Goal: Transaction & Acquisition: Purchase product/service

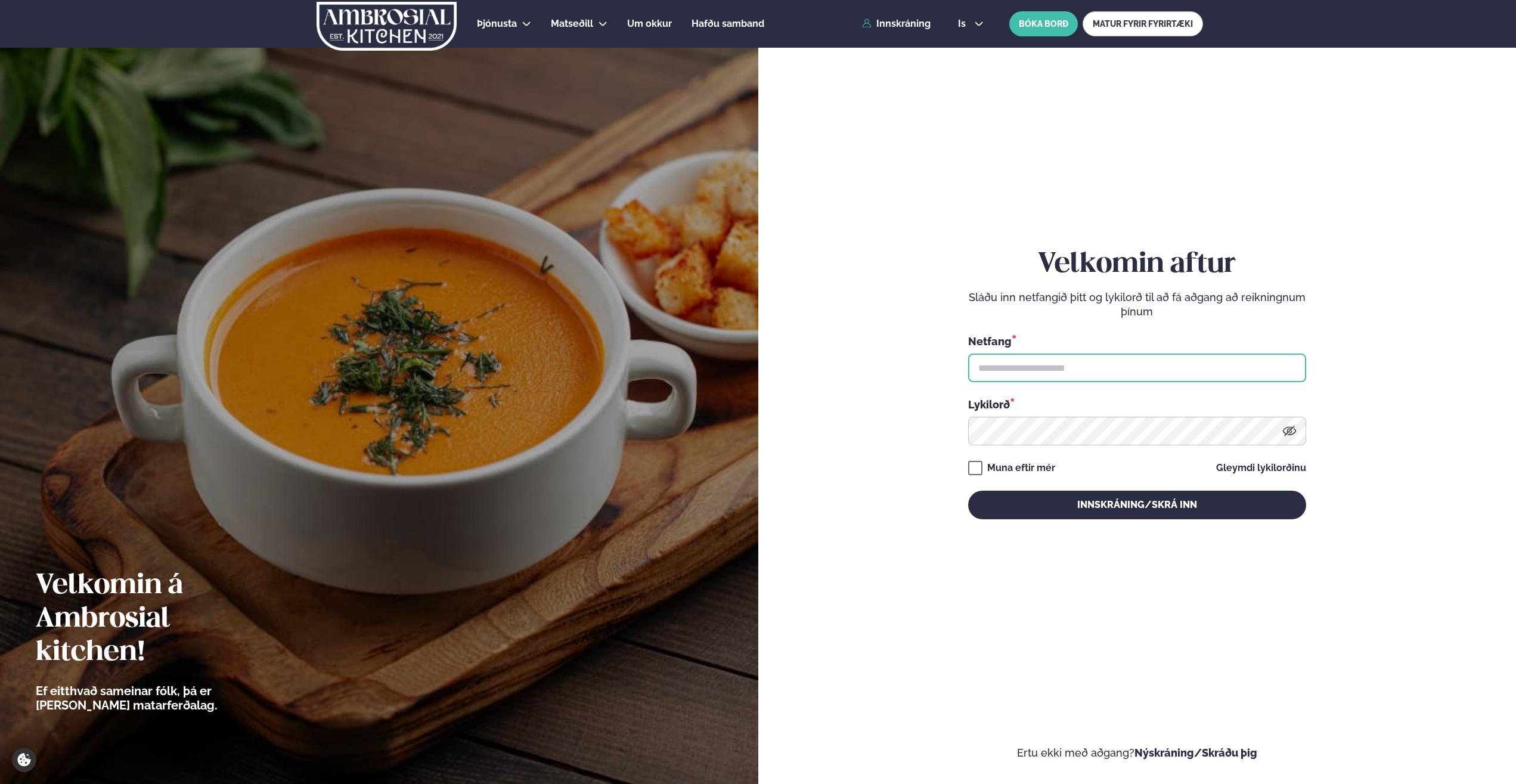
click at [1053, 364] on input "text" at bounding box center [1137, 368] width 338 height 29
type input "**********"
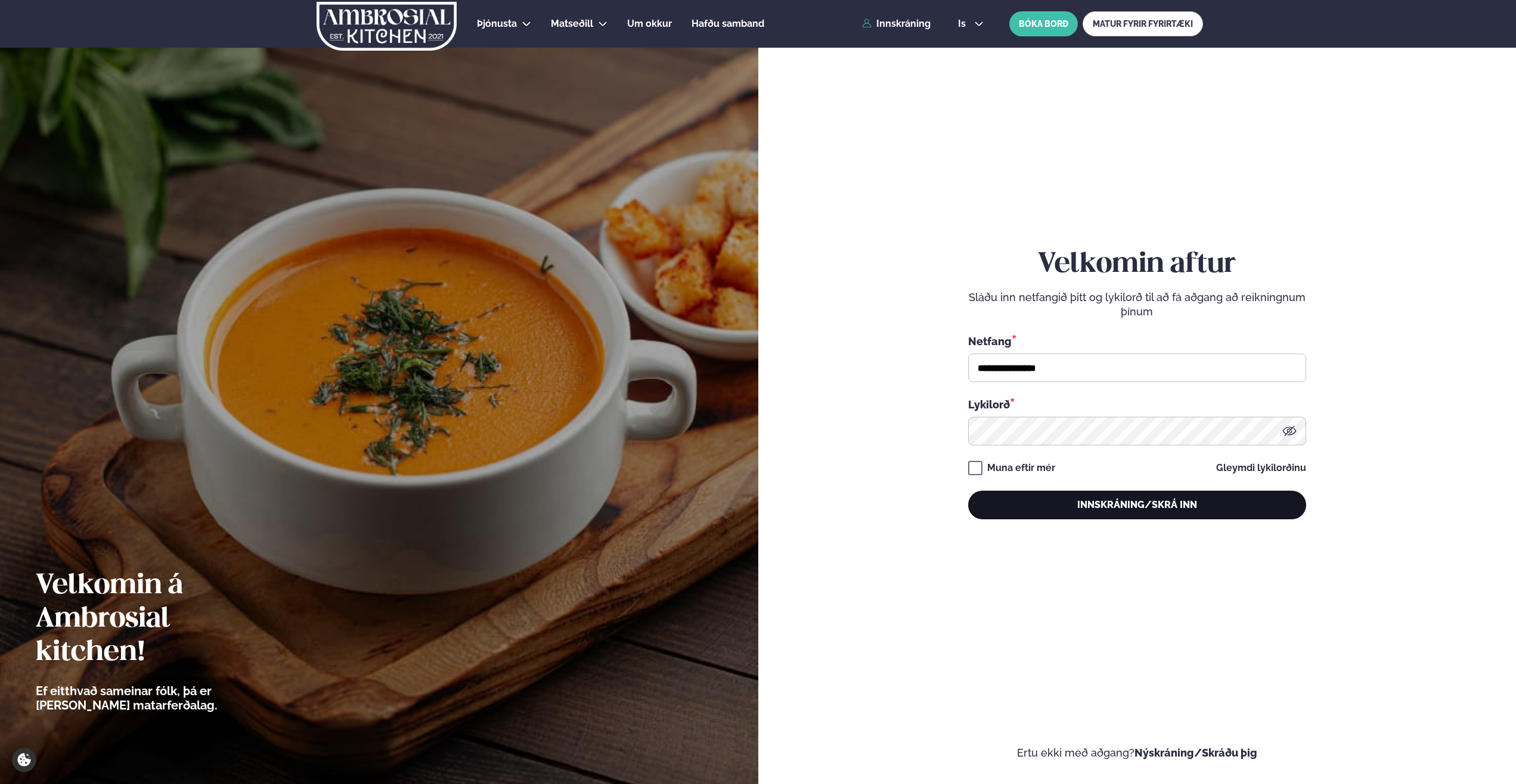
click at [1078, 502] on button "Innskráning/Skrá inn" at bounding box center [1137, 505] width 338 height 29
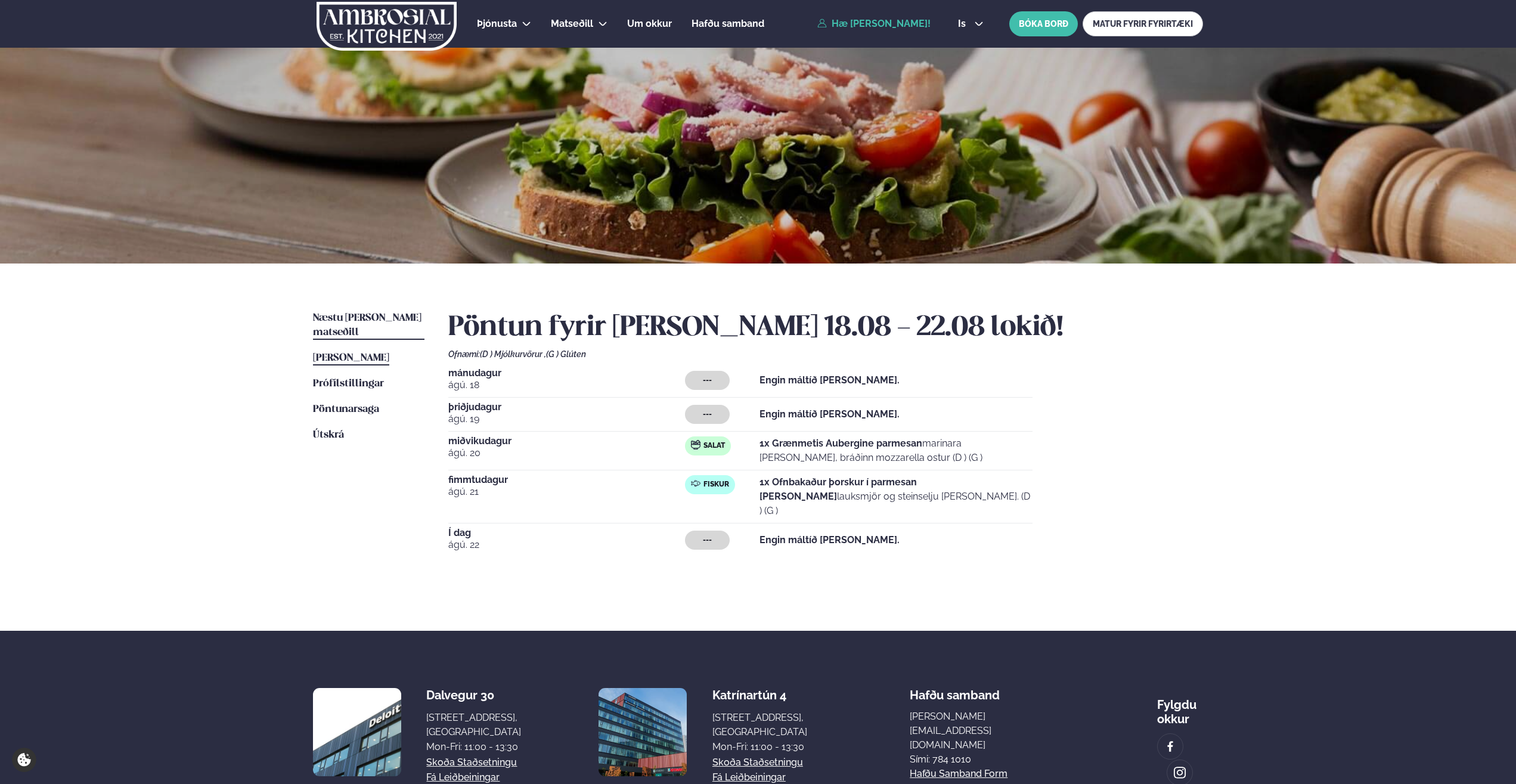
click at [354, 322] on span "Næstu [PERSON_NAME] matseðill" at bounding box center [367, 325] width 109 height 25
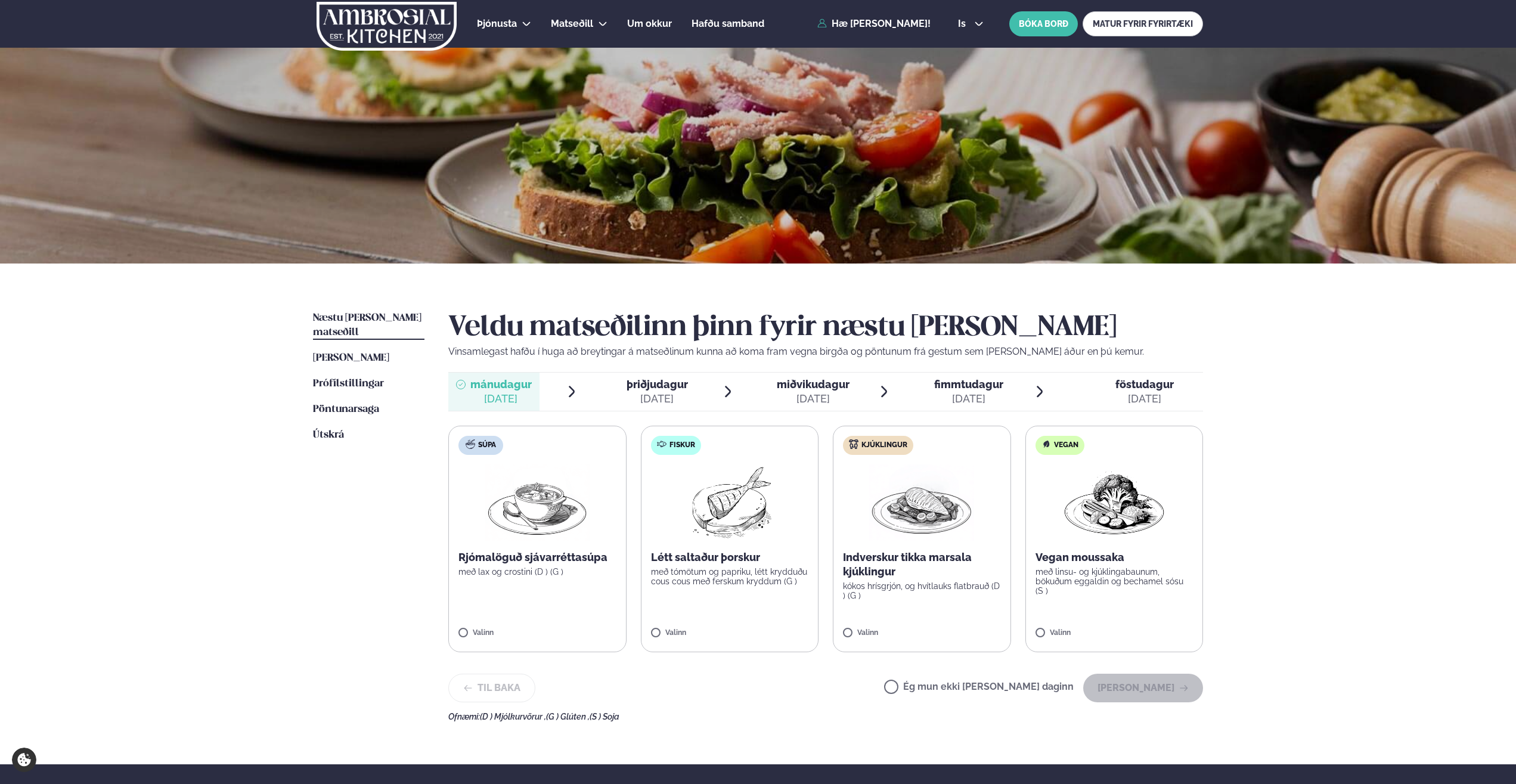
click at [824, 378] on span "miðvikudagur" at bounding box center [813, 384] width 73 height 12
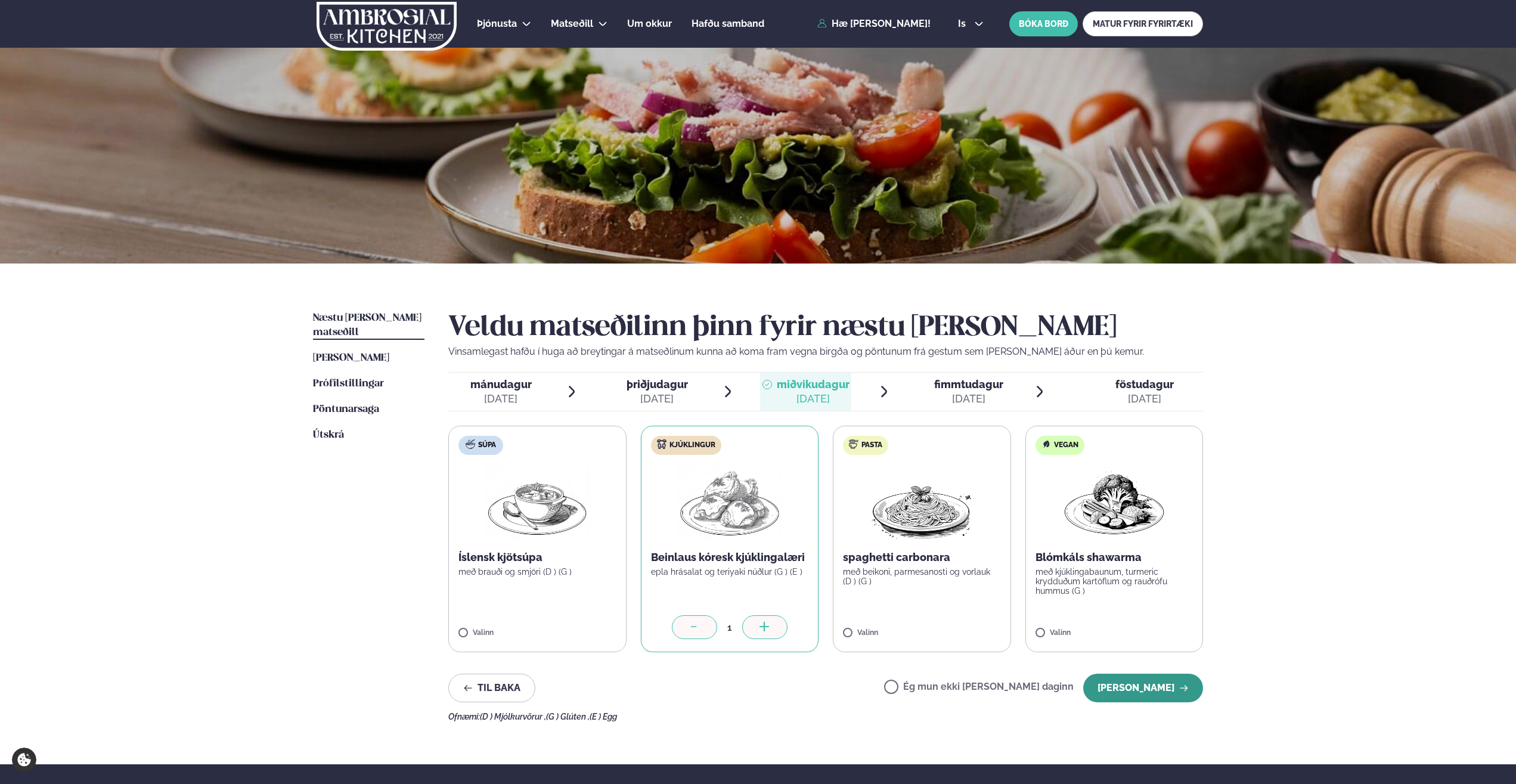
click at [1156, 682] on button "[PERSON_NAME]" at bounding box center [1144, 687] width 119 height 29
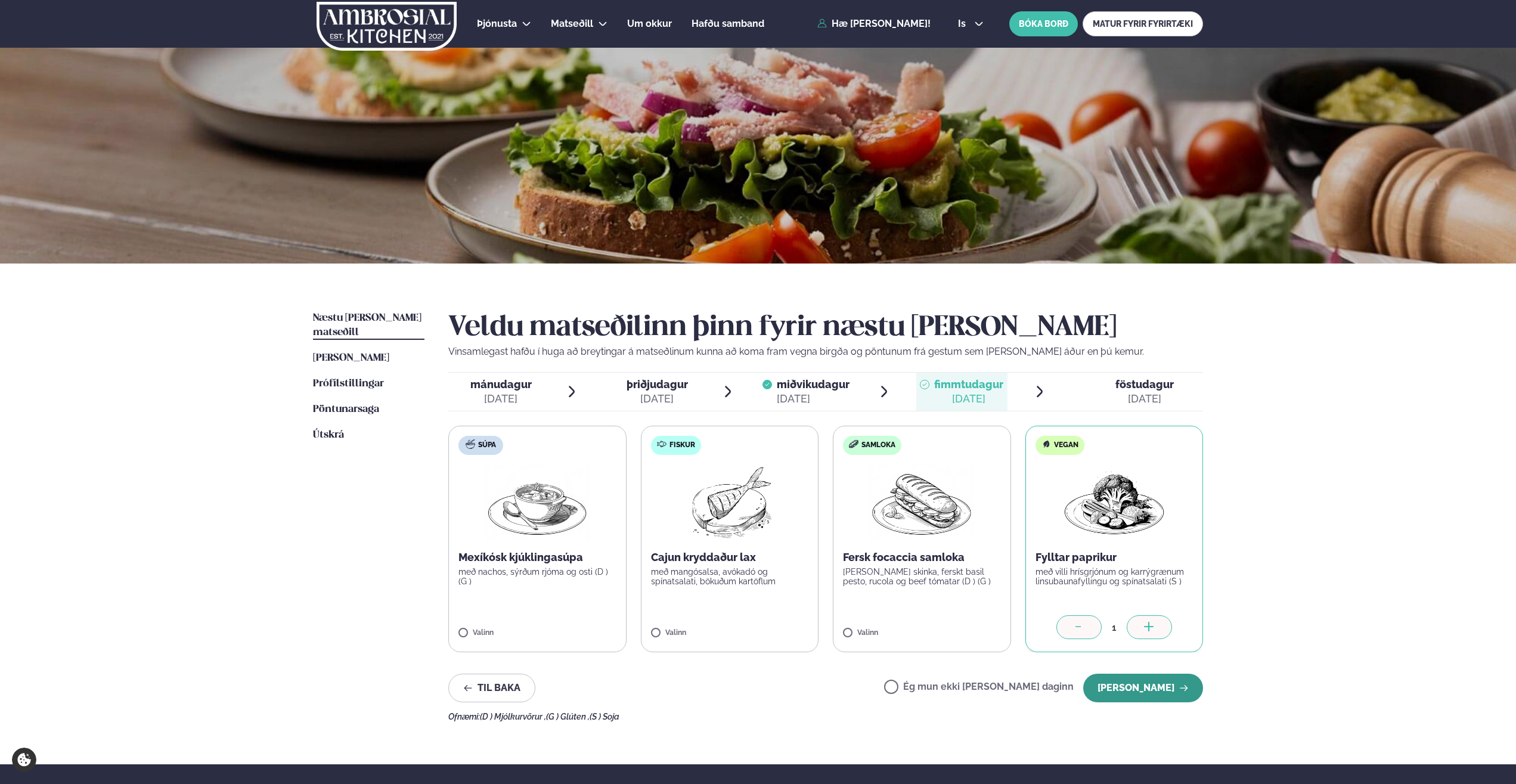
click at [1137, 689] on button "[PERSON_NAME]" at bounding box center [1144, 687] width 119 height 29
